Goal: Task Accomplishment & Management: Use online tool/utility

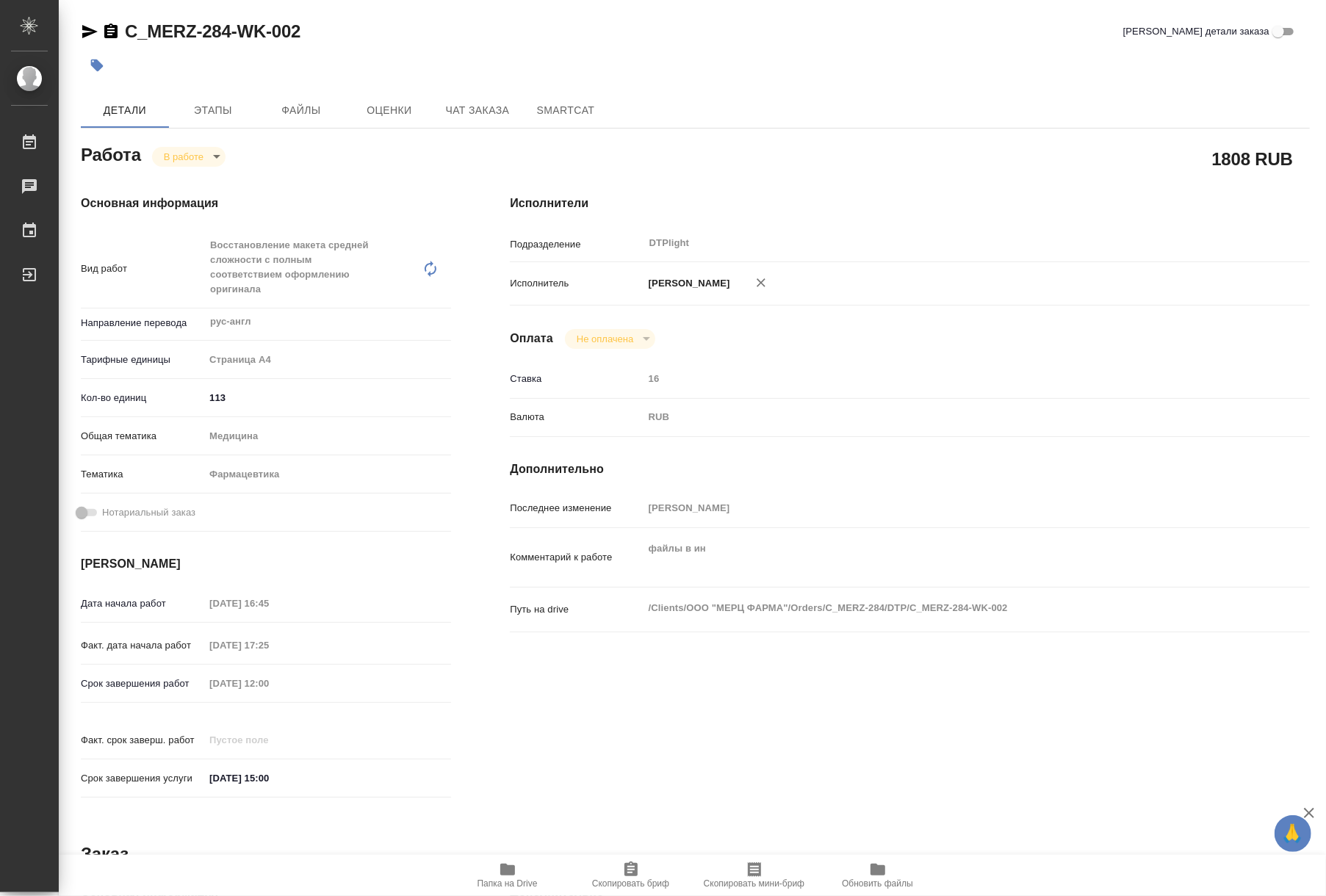
click at [488, 867] on span "Папка на Drive" at bounding box center [508, 874] width 106 height 28
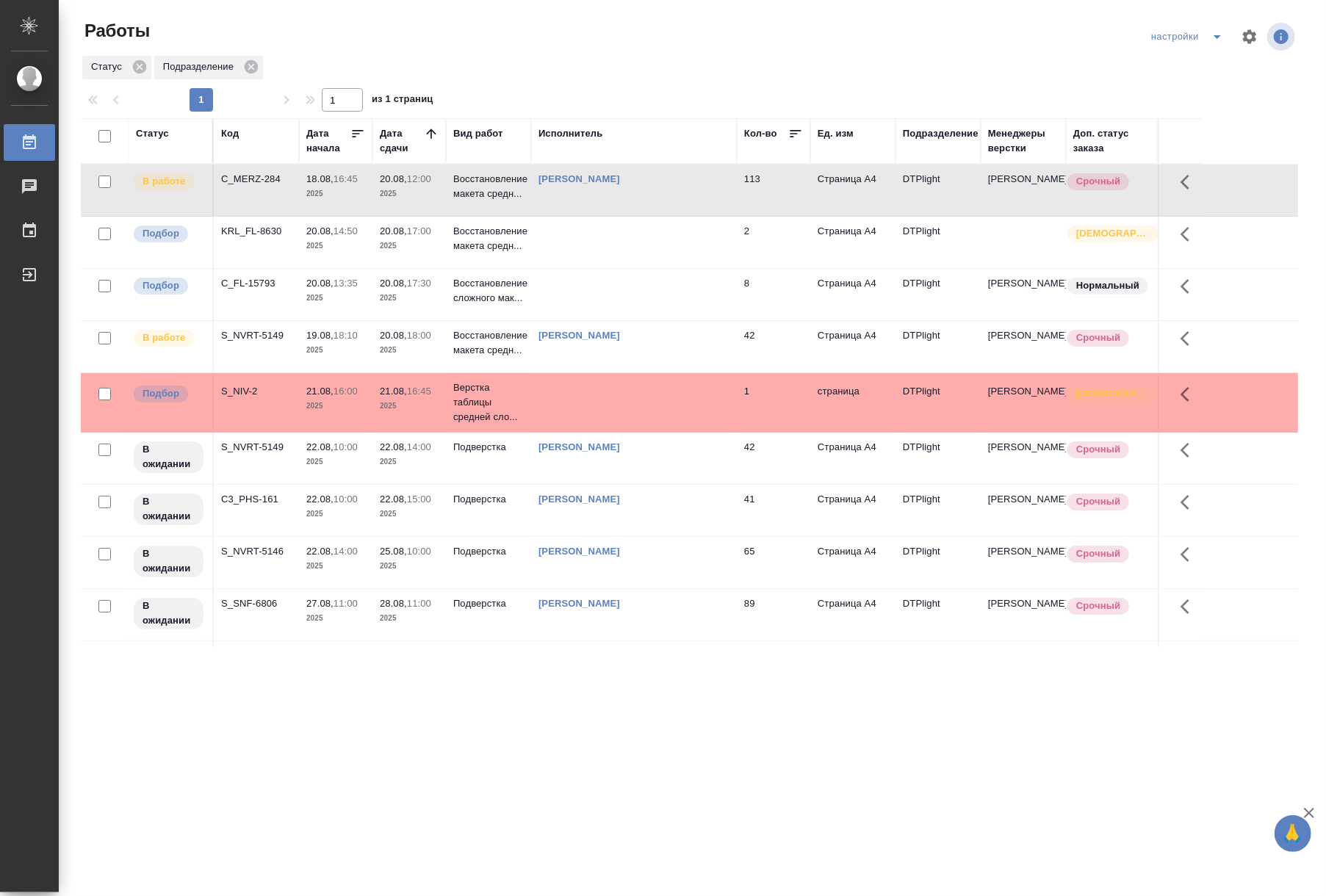
click at [291, 186] on div "S_NVRT-5149" at bounding box center [256, 179] width 70 height 15
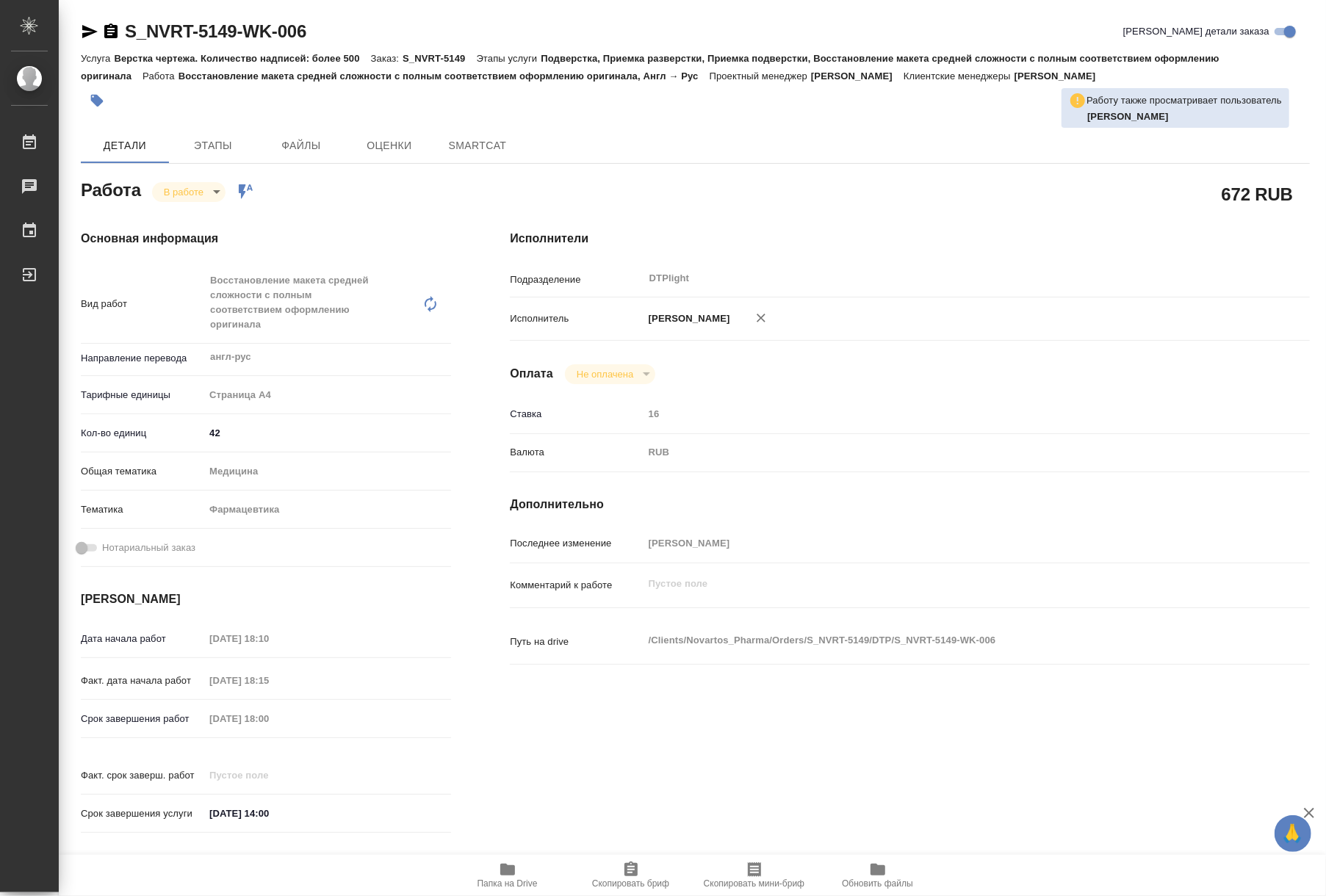
type textarea "x"
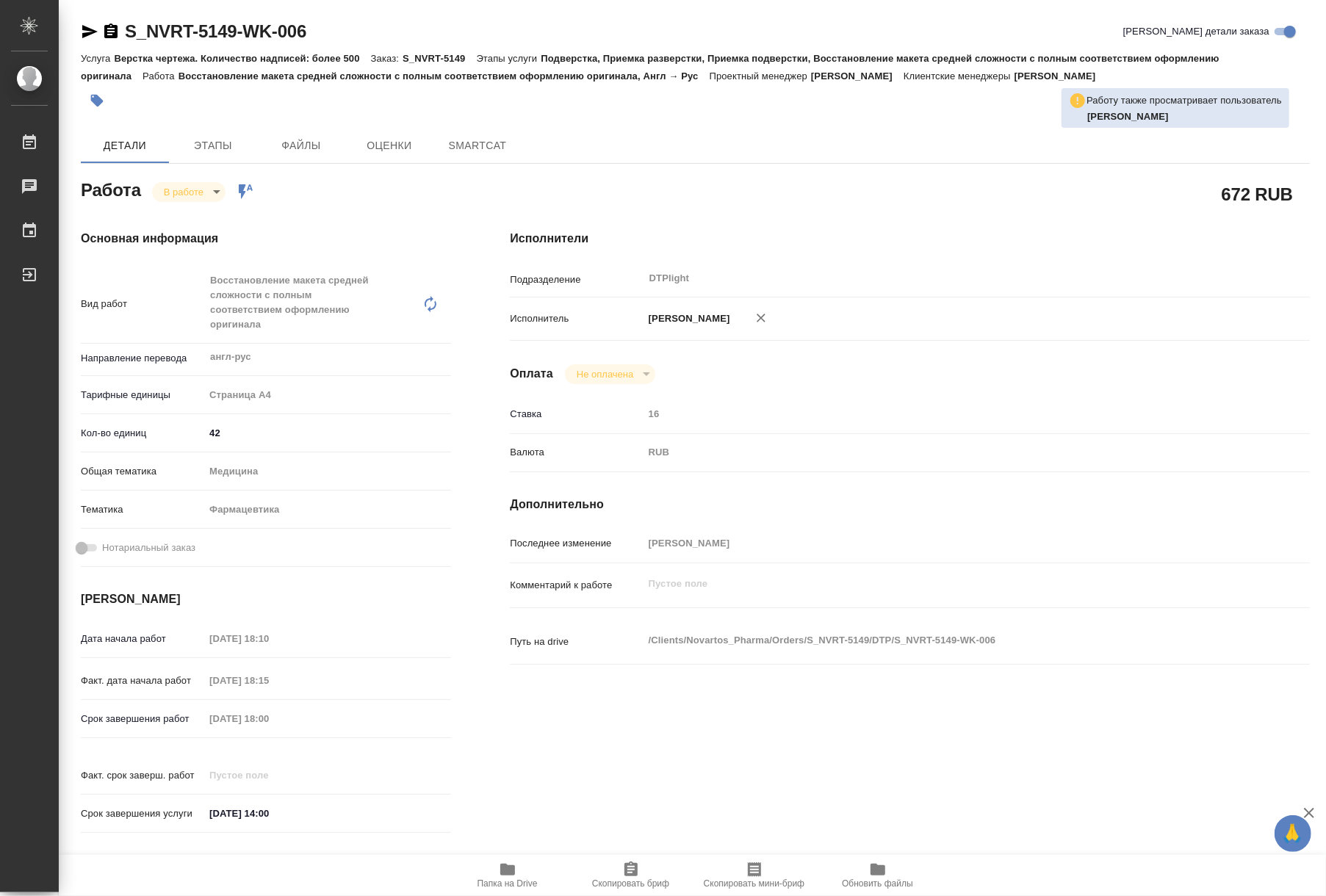
type textarea "x"
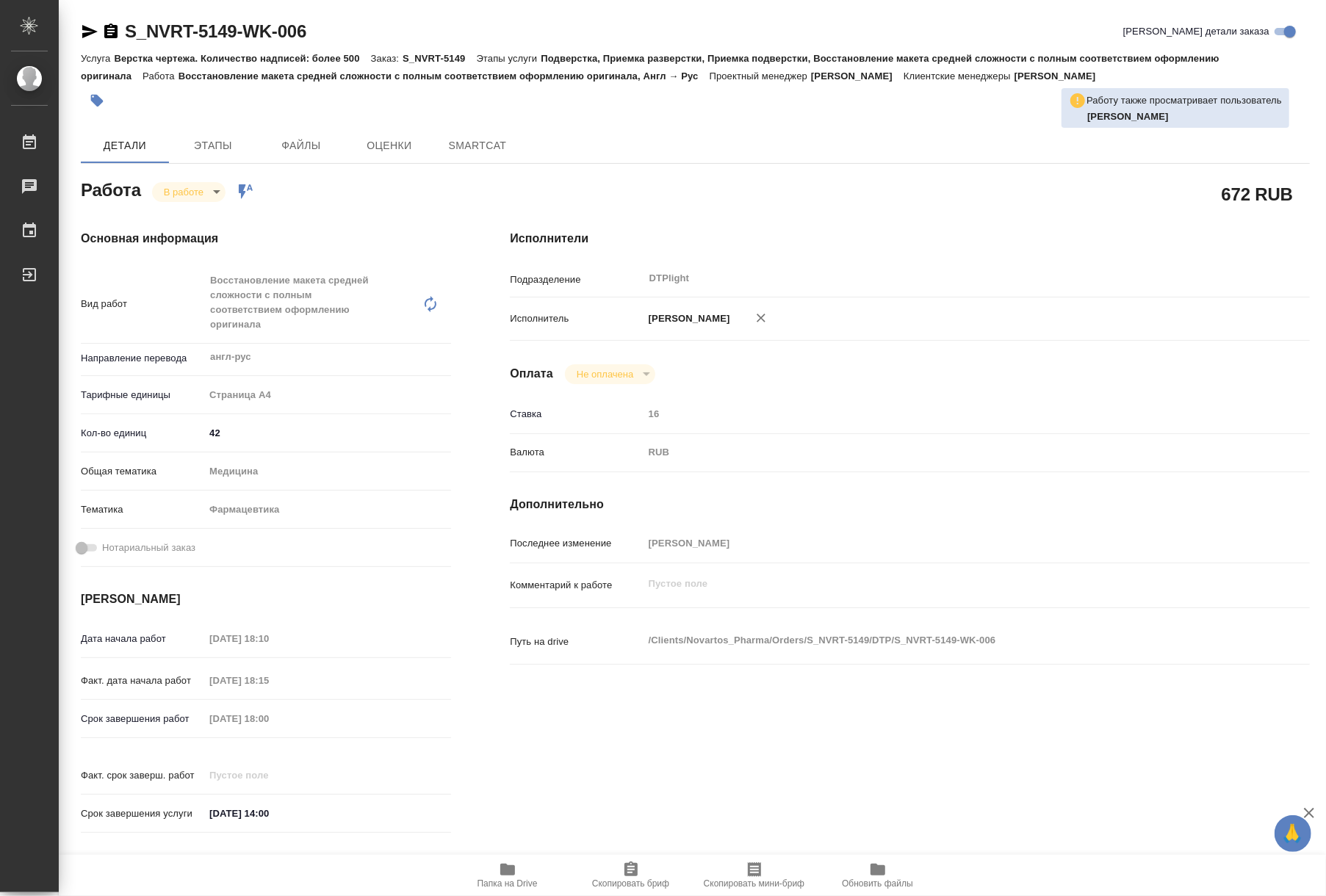
type textarea "x"
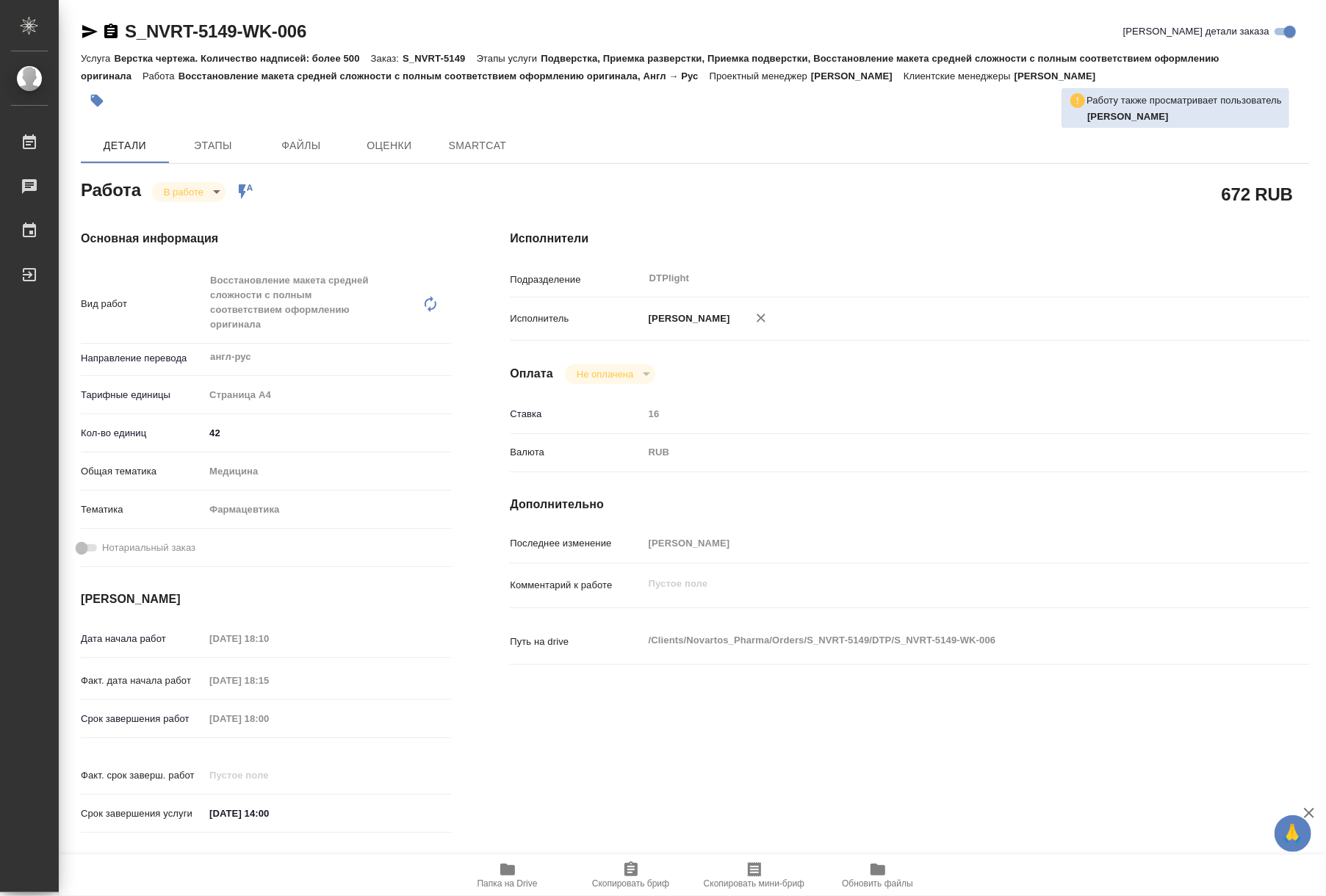
type textarea "x"
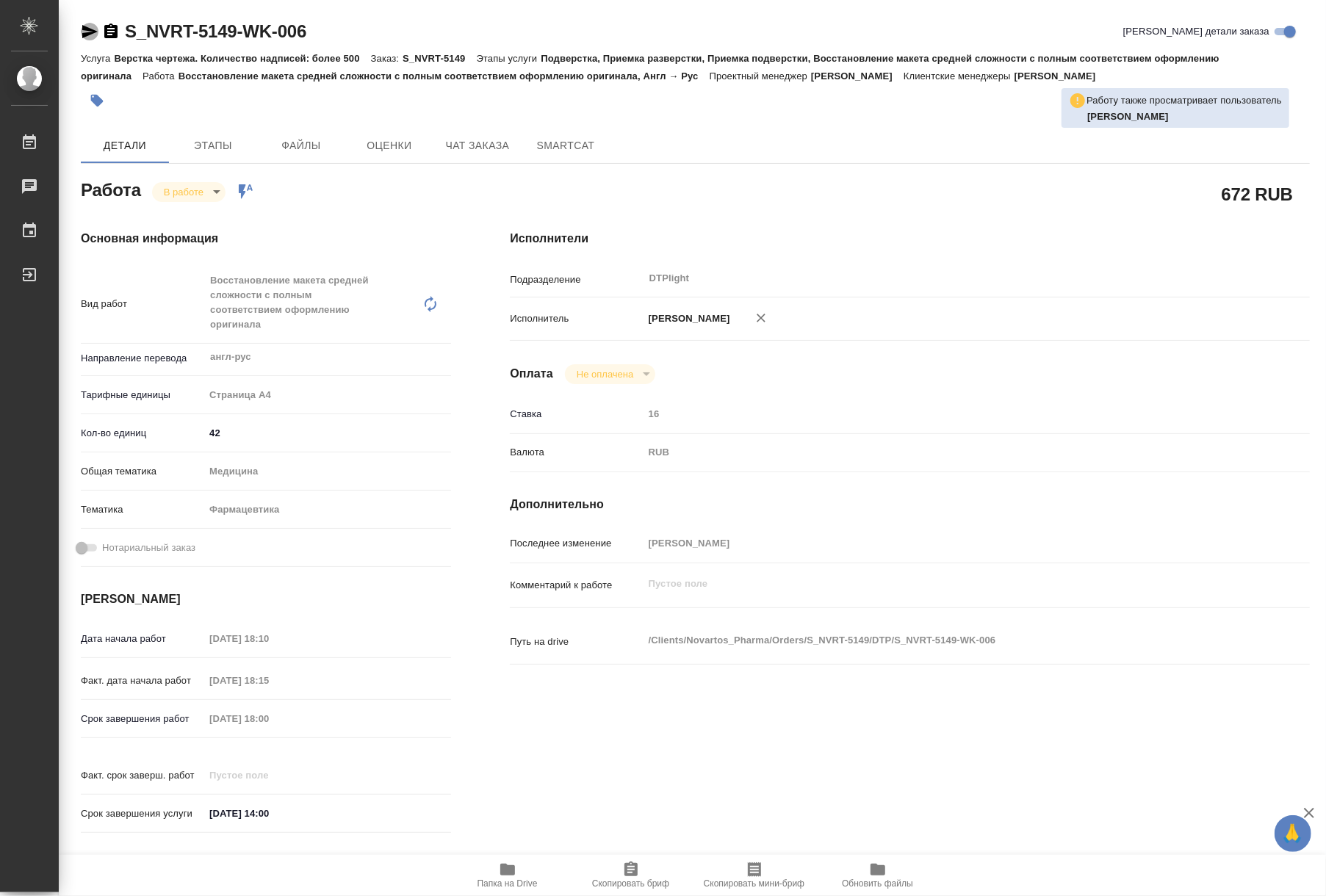
click at [92, 28] on icon "button" at bounding box center [89, 31] width 17 height 17
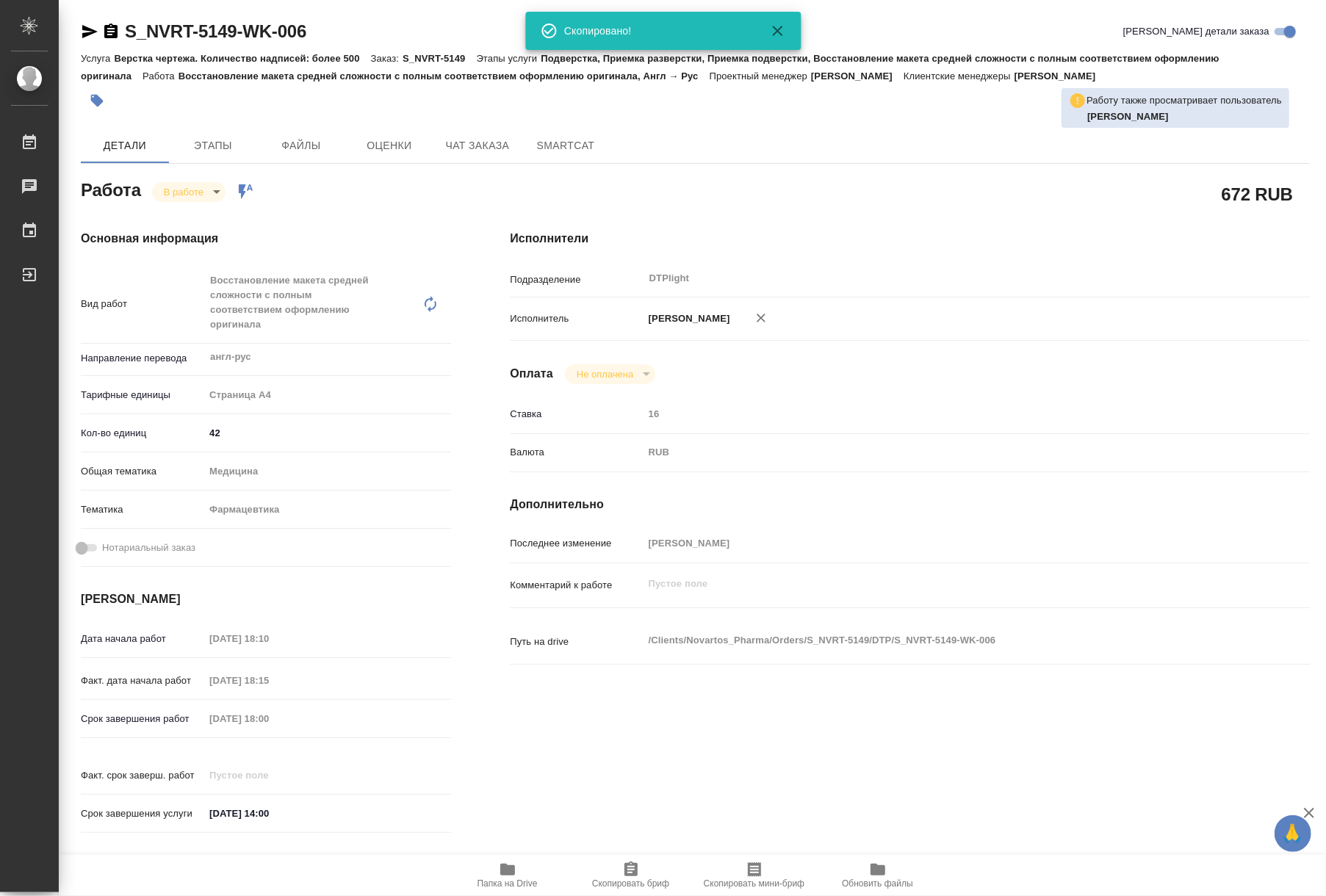
type textarea "x"
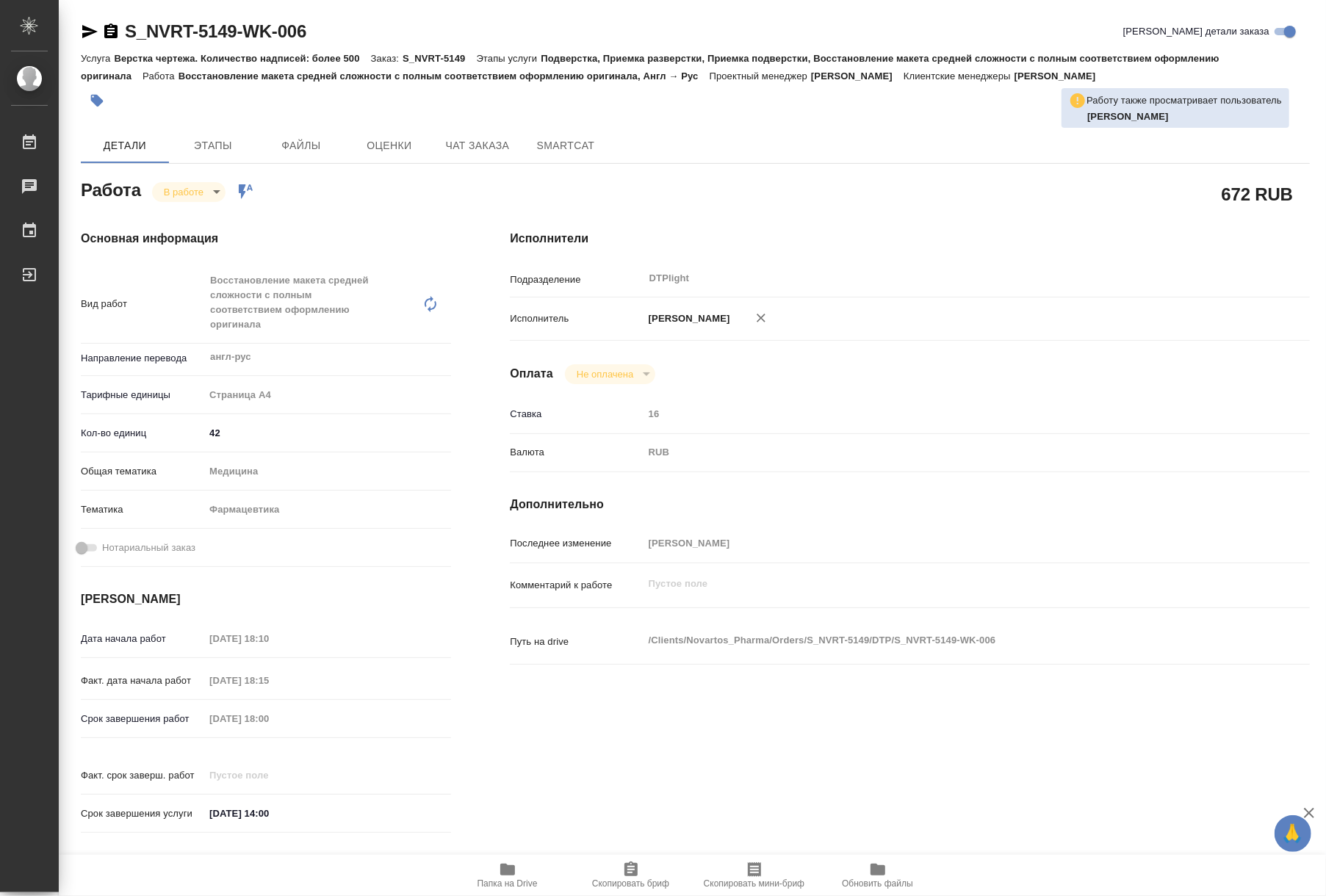
type textarea "x"
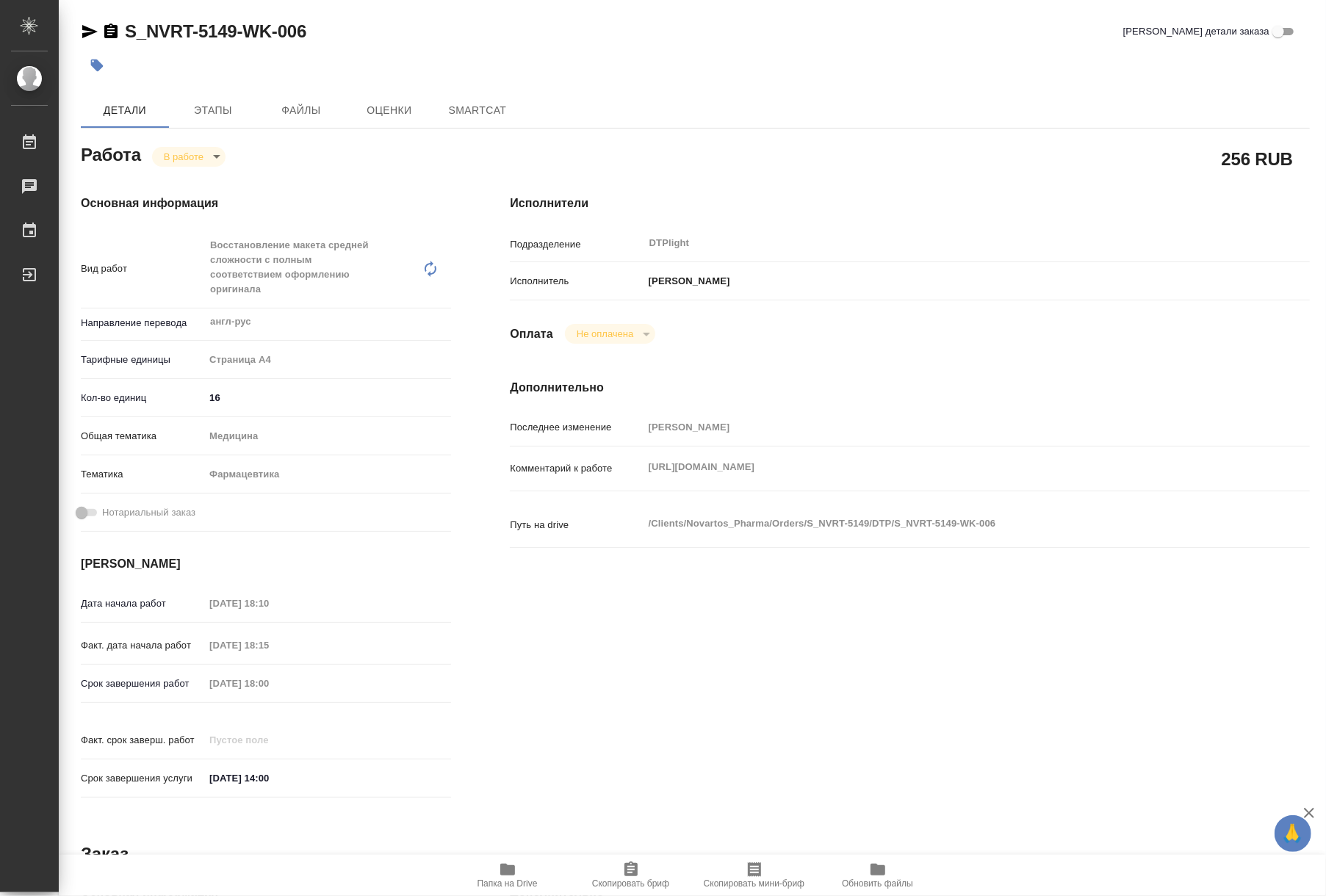
type textarea "x"
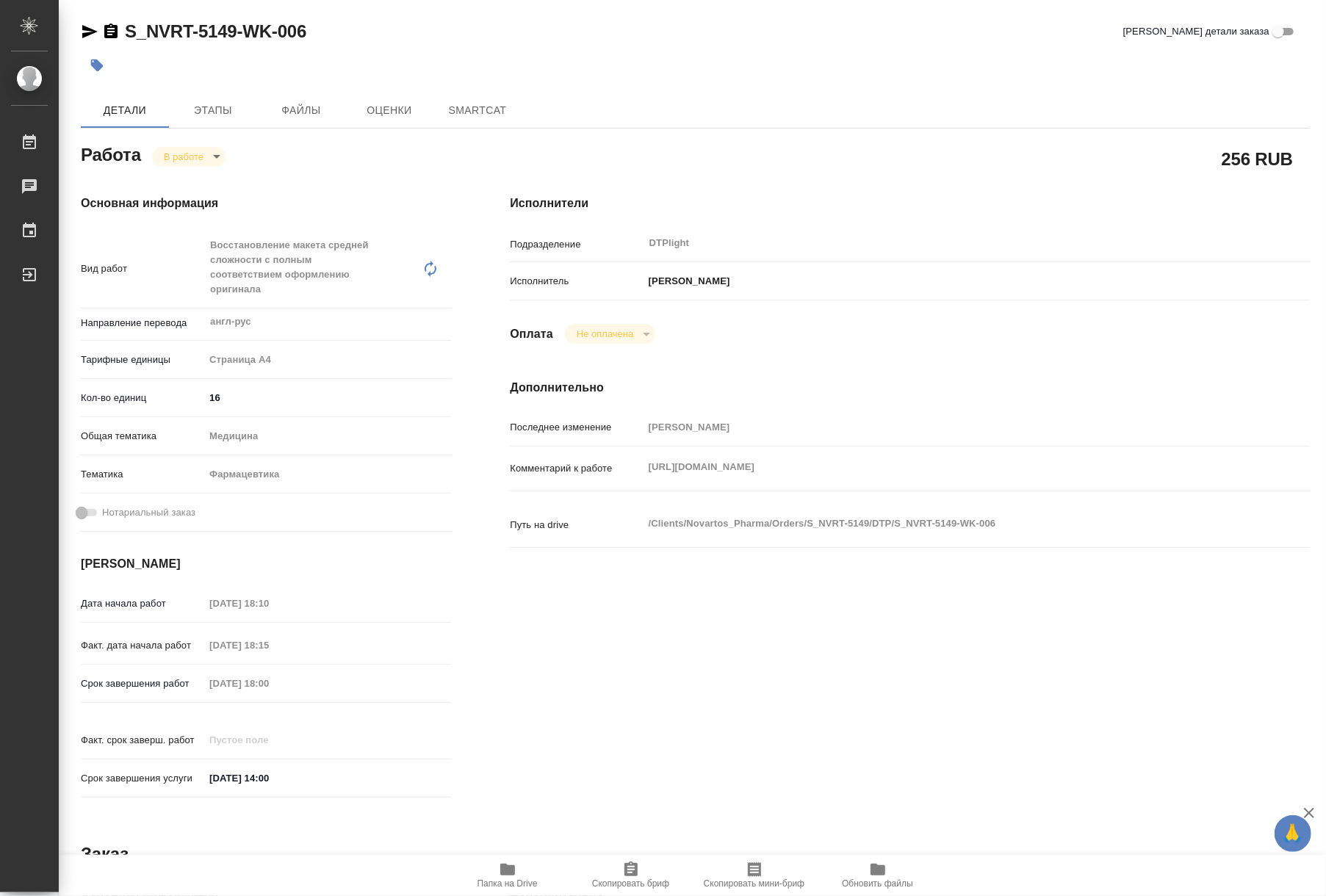
type textarea "x"
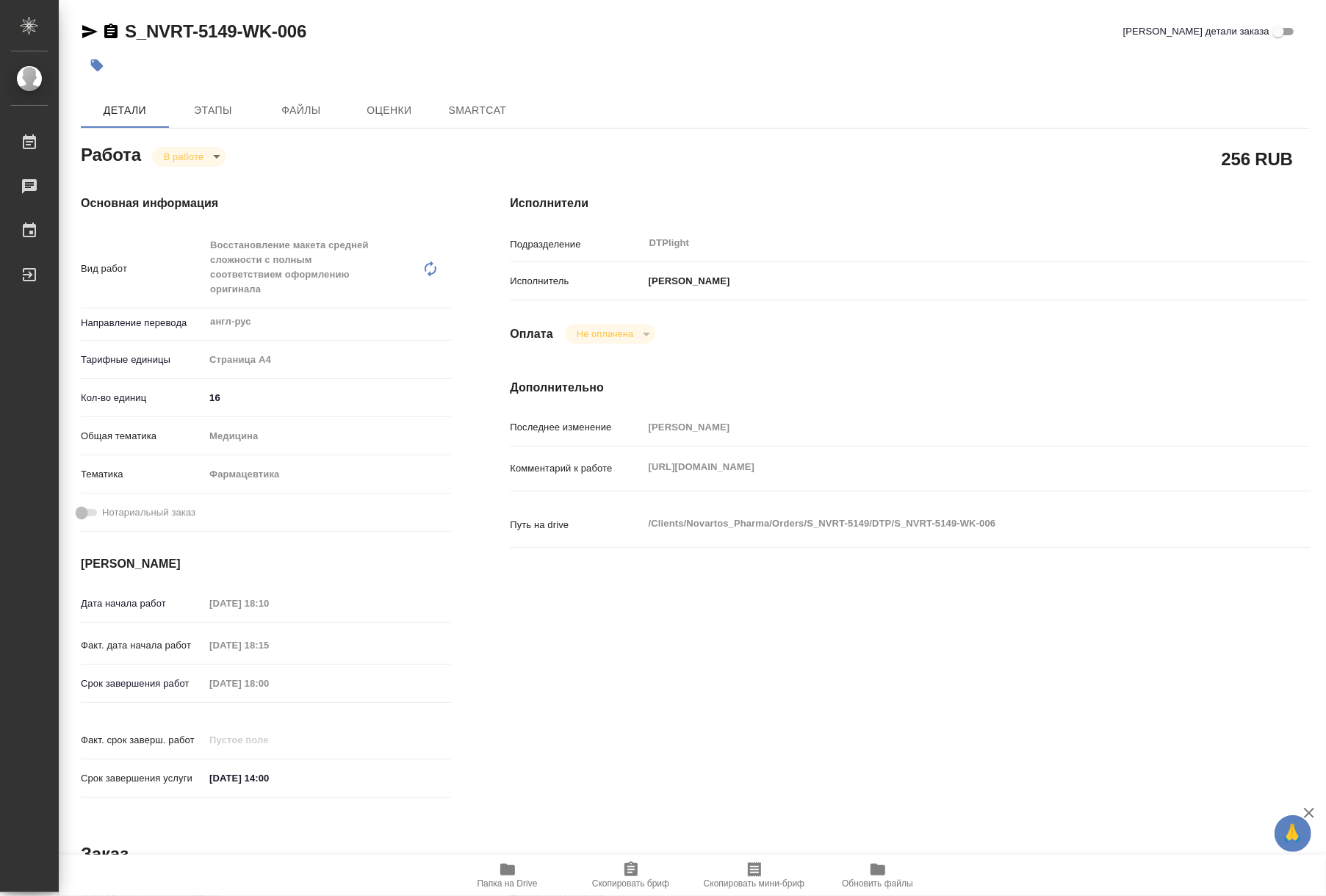
type textarea "x"
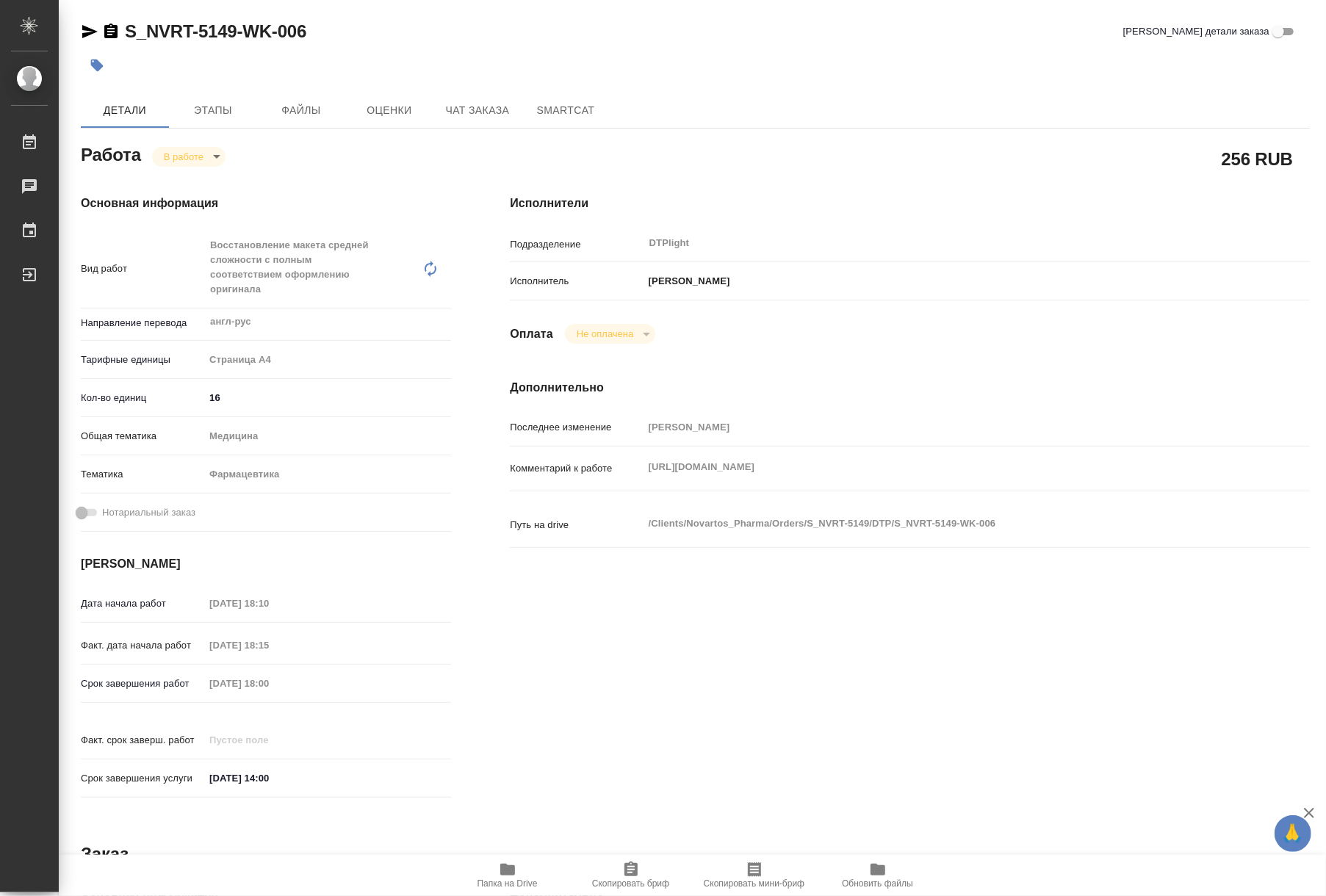
type textarea "x"
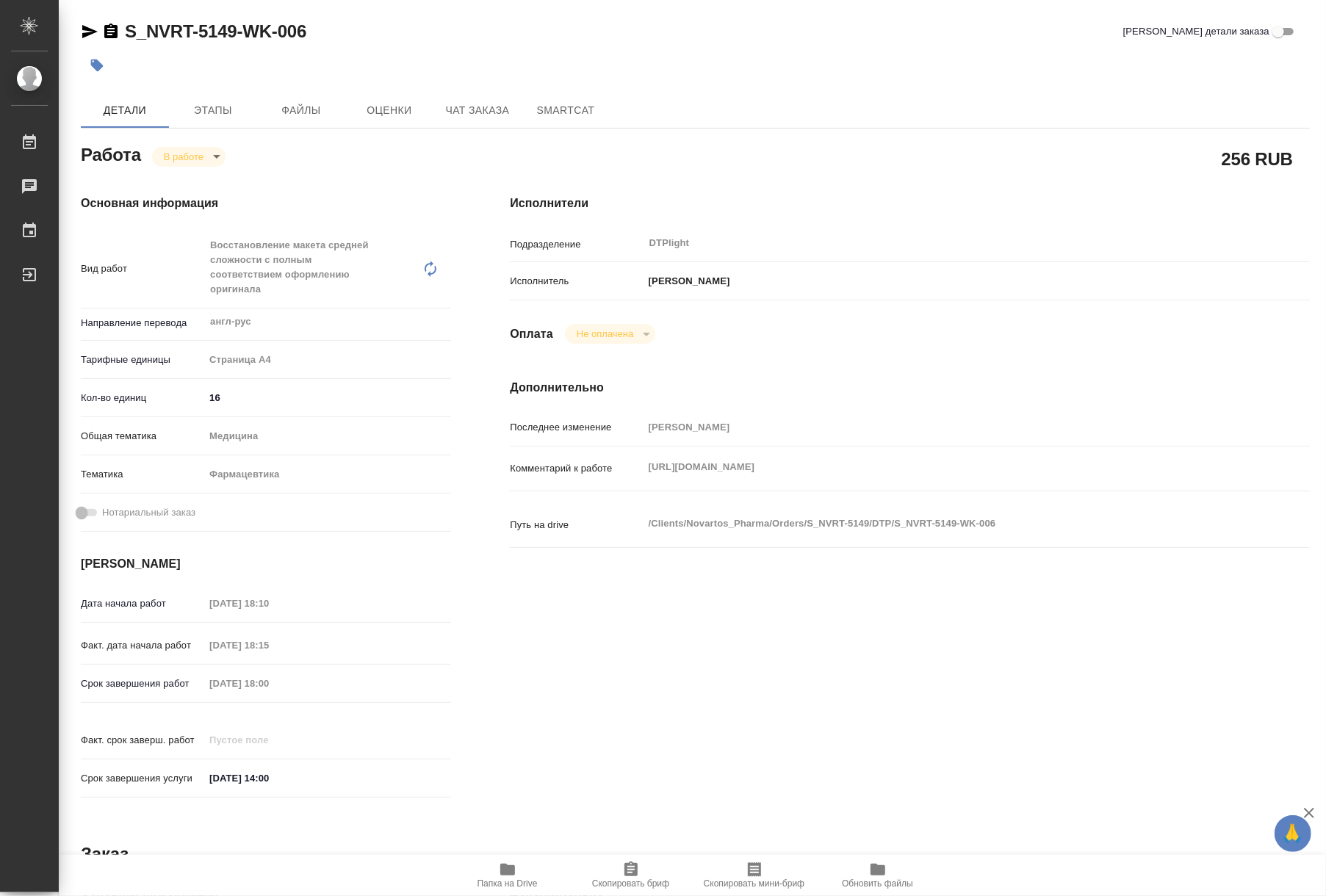
type textarea "x"
